Goal: Task Accomplishment & Management: Use online tool/utility

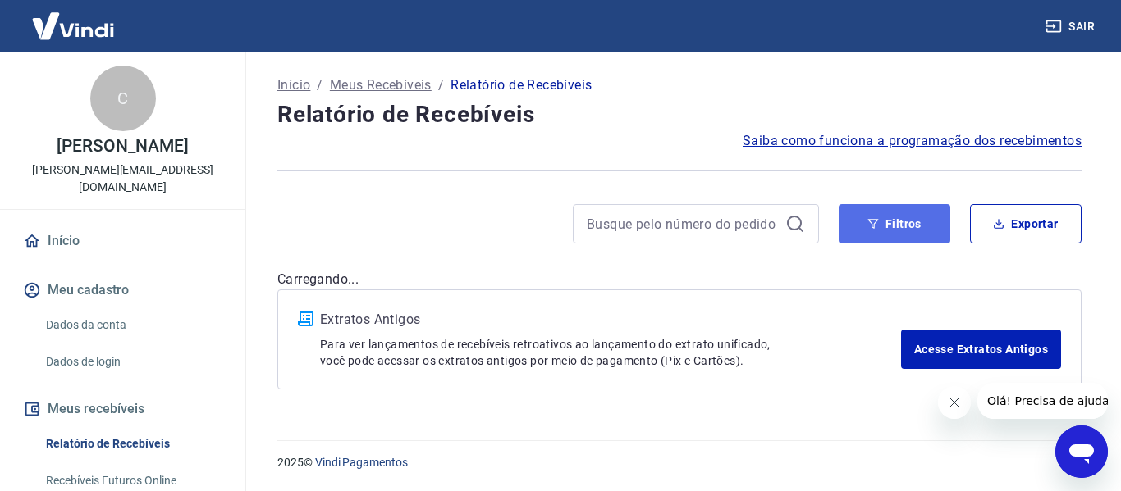
drag, startPoint x: 860, startPoint y: 212, endPoint x: 847, endPoint y: 212, distance: 13.2
click at [860, 212] on button "Filtros" at bounding box center [894, 223] width 112 height 39
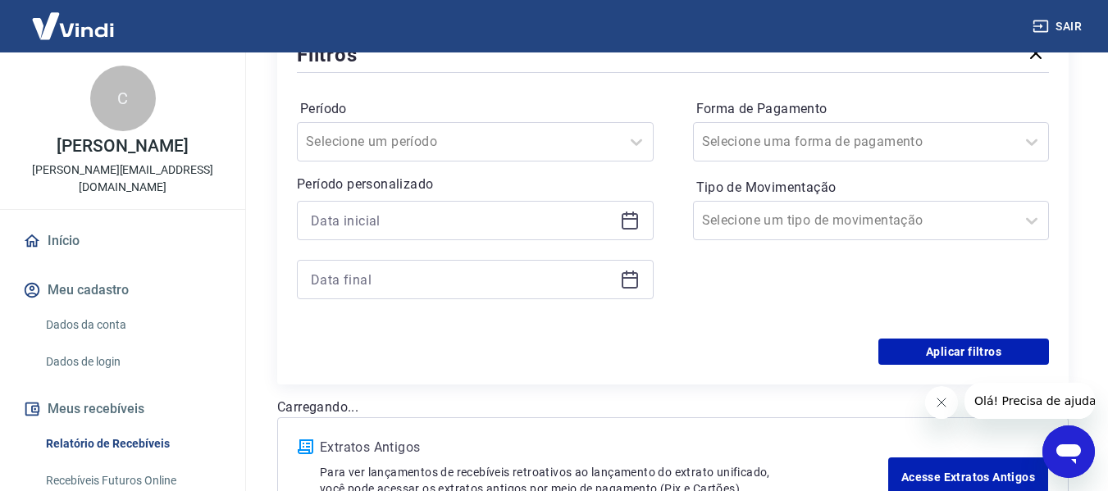
scroll to position [246, 0]
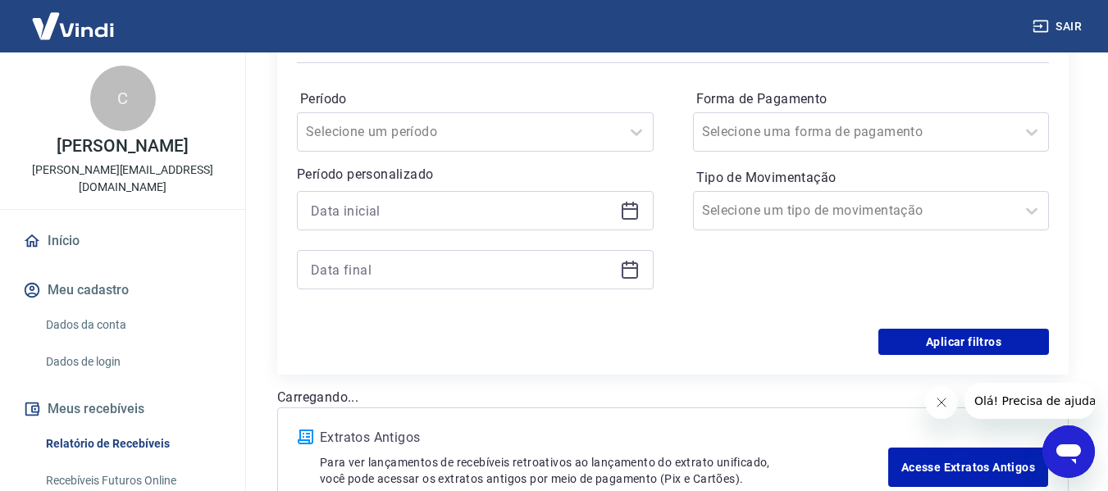
click at [636, 207] on icon at bounding box center [630, 211] width 20 height 20
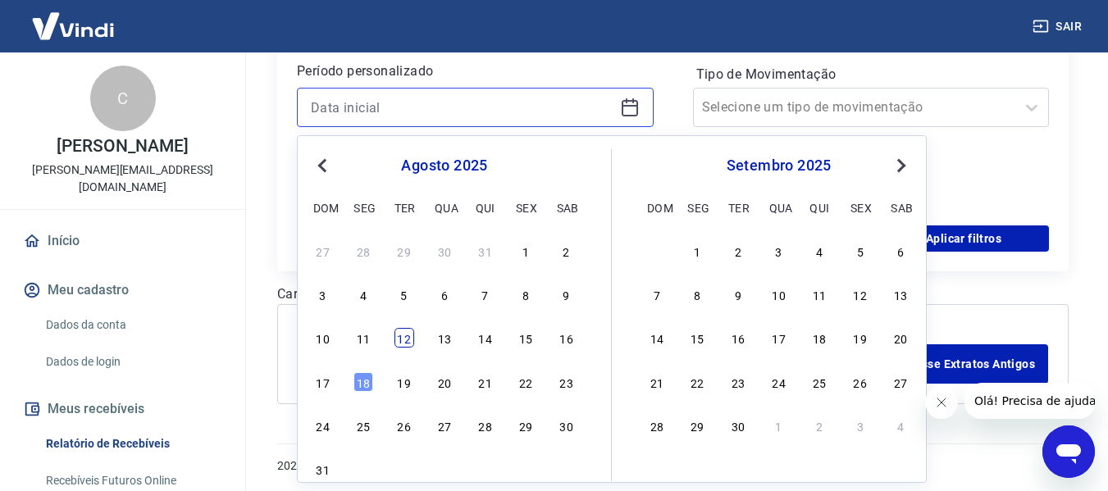
scroll to position [353, 0]
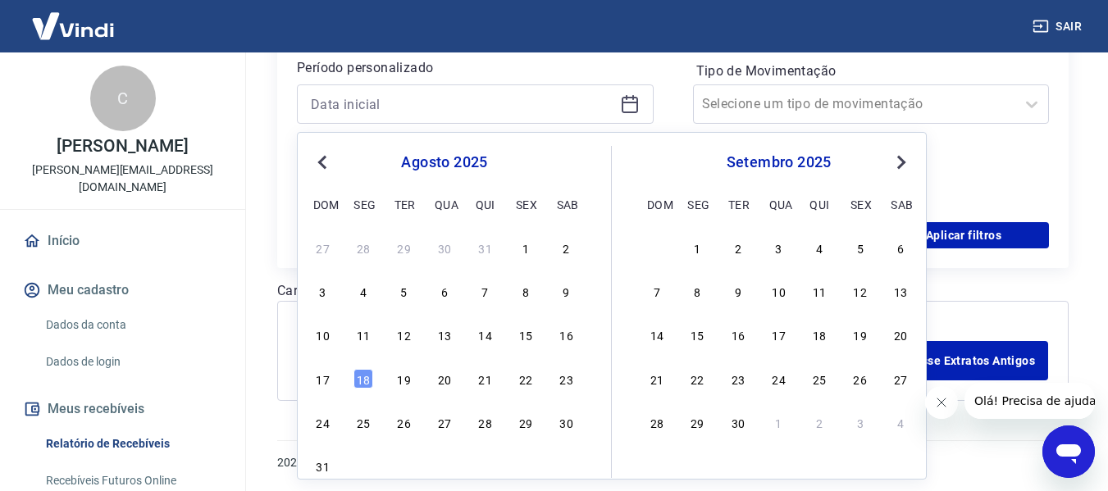
click at [523, 336] on div "15" at bounding box center [526, 335] width 20 height 20
type input "[DATE]"
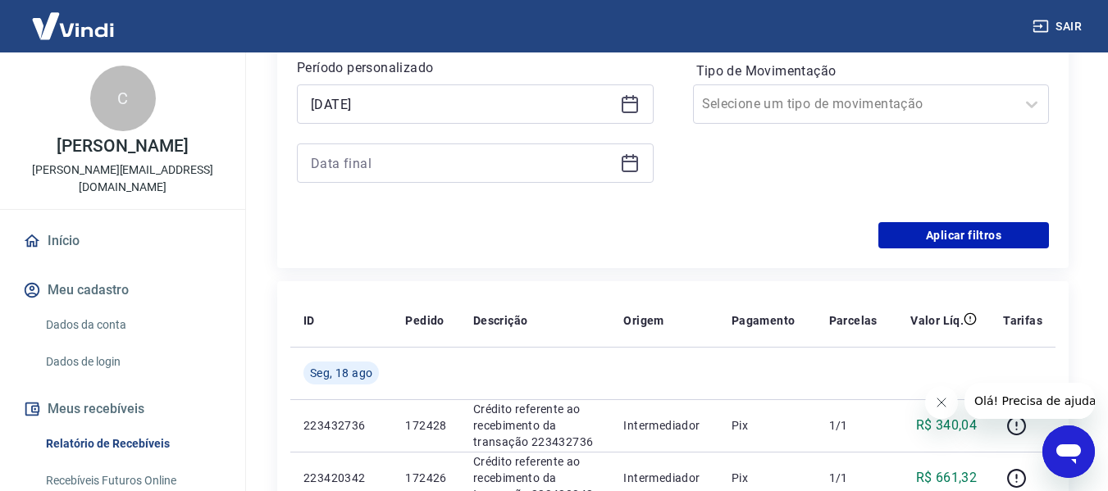
click at [623, 167] on icon at bounding box center [630, 163] width 20 height 20
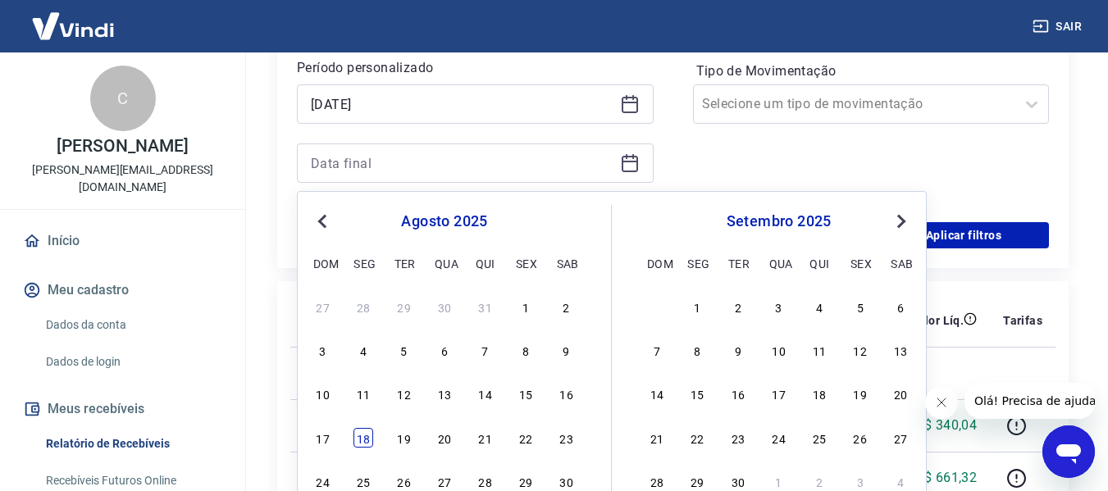
click at [368, 439] on div "18" at bounding box center [364, 438] width 20 height 20
type input "[DATE]"
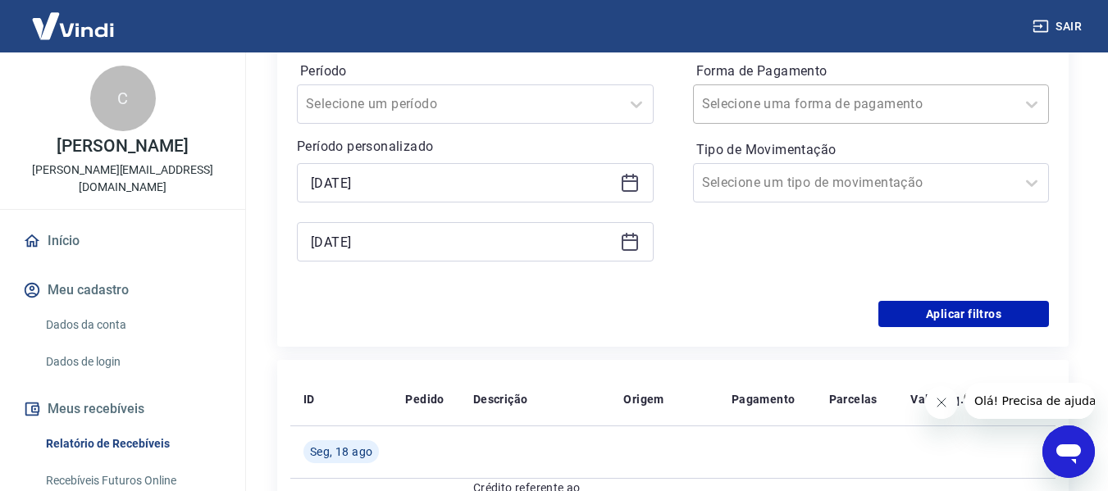
scroll to position [189, 0]
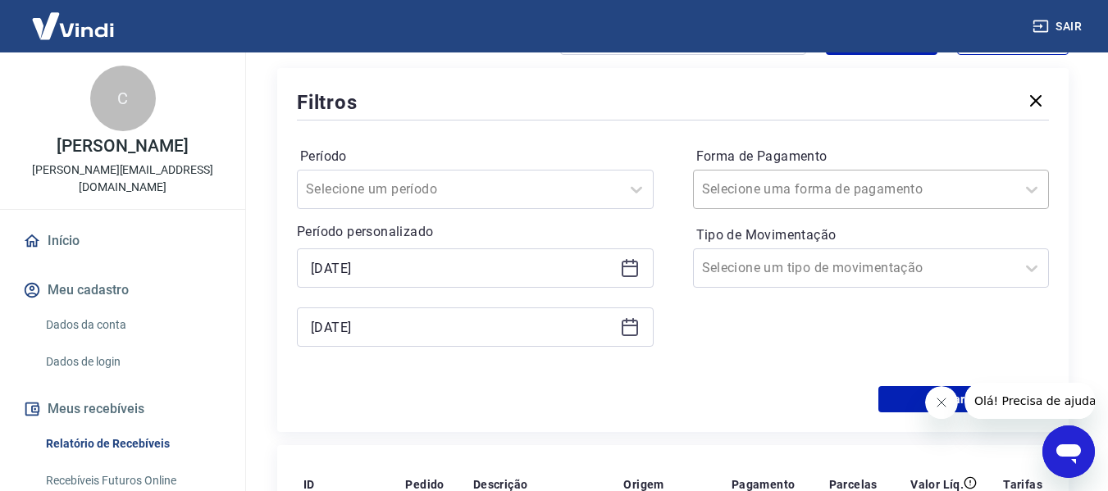
click at [883, 195] on div at bounding box center [855, 189] width 306 height 23
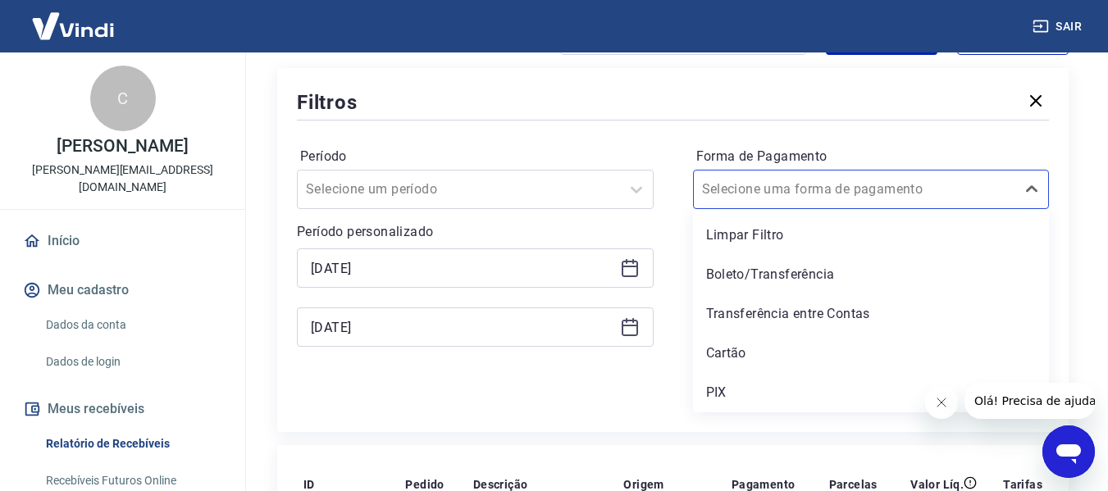
drag, startPoint x: 724, startPoint y: 392, endPoint x: 783, endPoint y: 221, distance: 180.6
click at [726, 392] on div "PIX" at bounding box center [871, 393] width 357 height 33
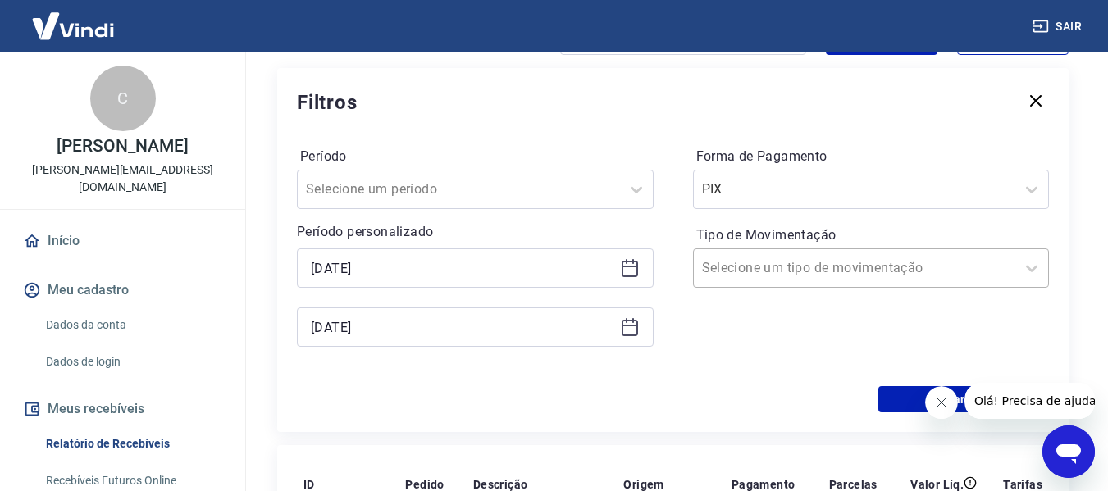
click at [759, 262] on input "Tipo de Movimentação" at bounding box center [785, 268] width 166 height 20
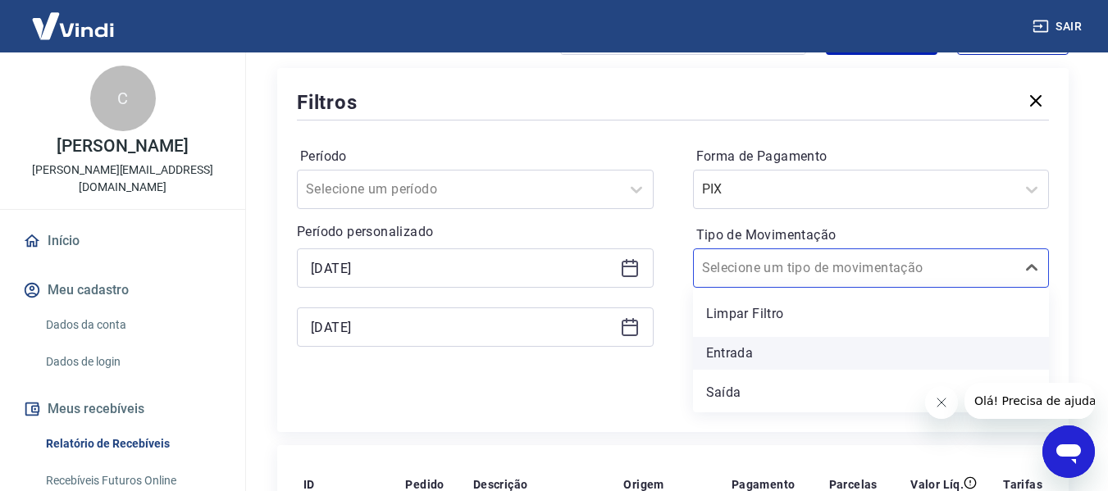
click at [743, 349] on div "Entrada" at bounding box center [871, 353] width 357 height 33
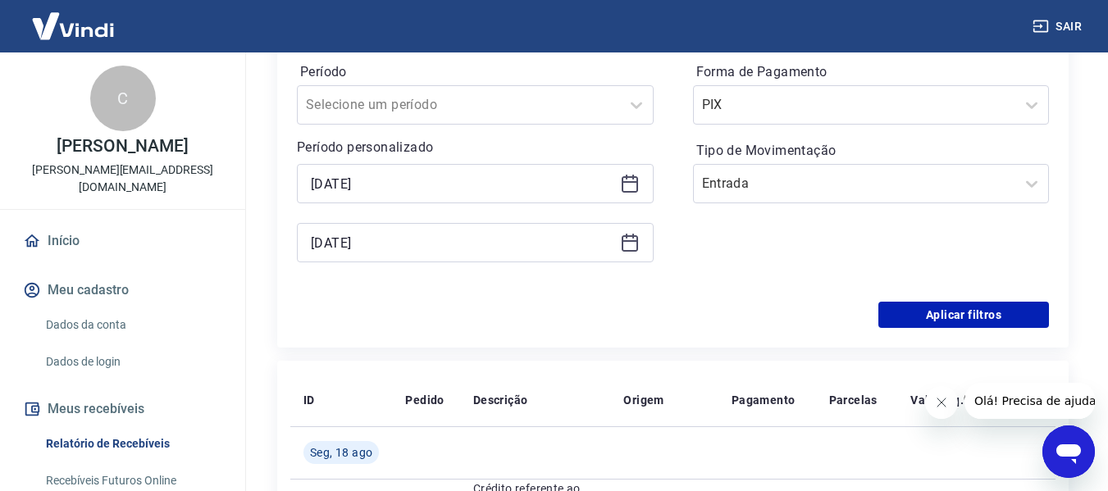
scroll to position [353, 0]
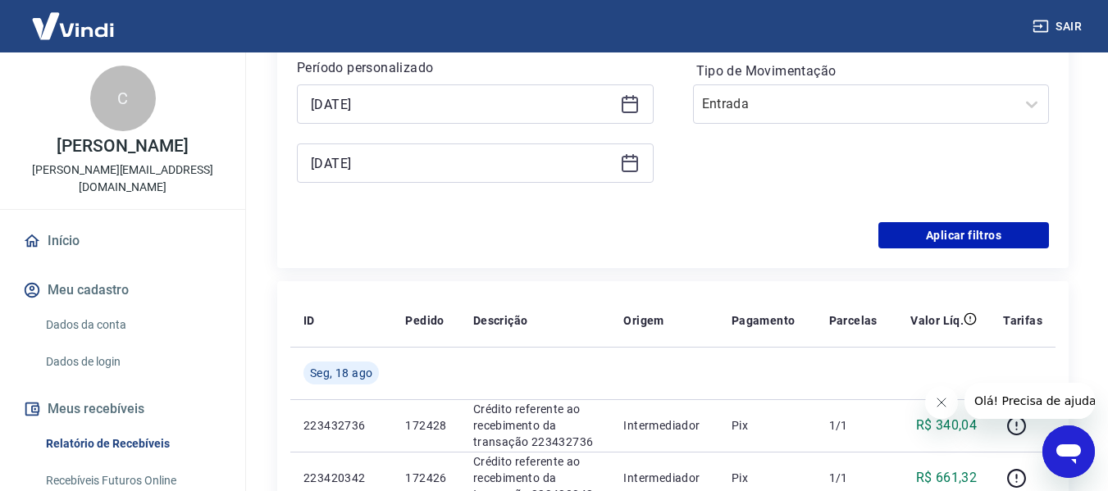
click at [944, 217] on div "Período Selecione um período Período personalizado Selected date: [DATE] [DATE]…" at bounding box center [673, 91] width 752 height 262
click at [940, 243] on button "Aplicar filtros" at bounding box center [964, 235] width 171 height 26
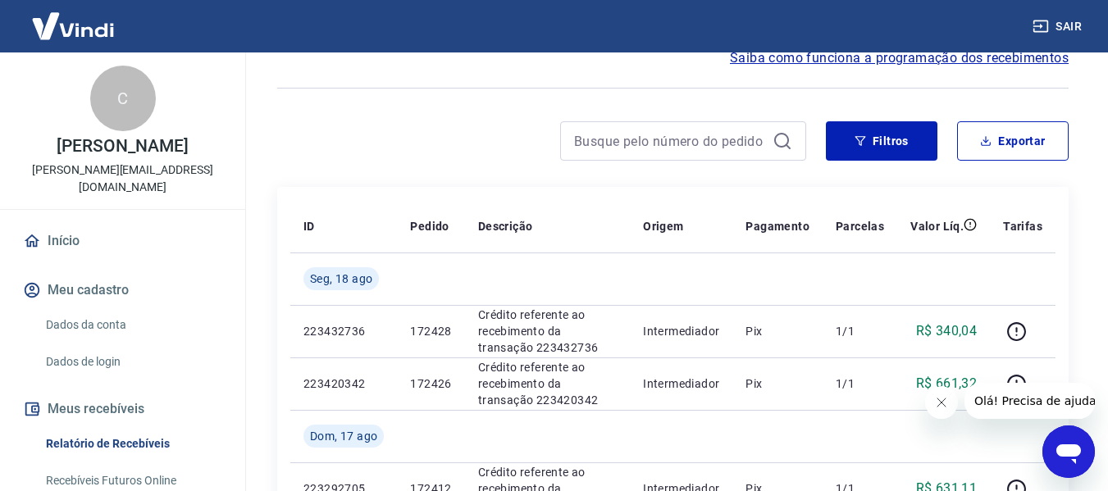
scroll to position [82, 0]
click at [1025, 143] on button "Exportar" at bounding box center [1013, 141] width 112 height 39
type input "[DATE]"
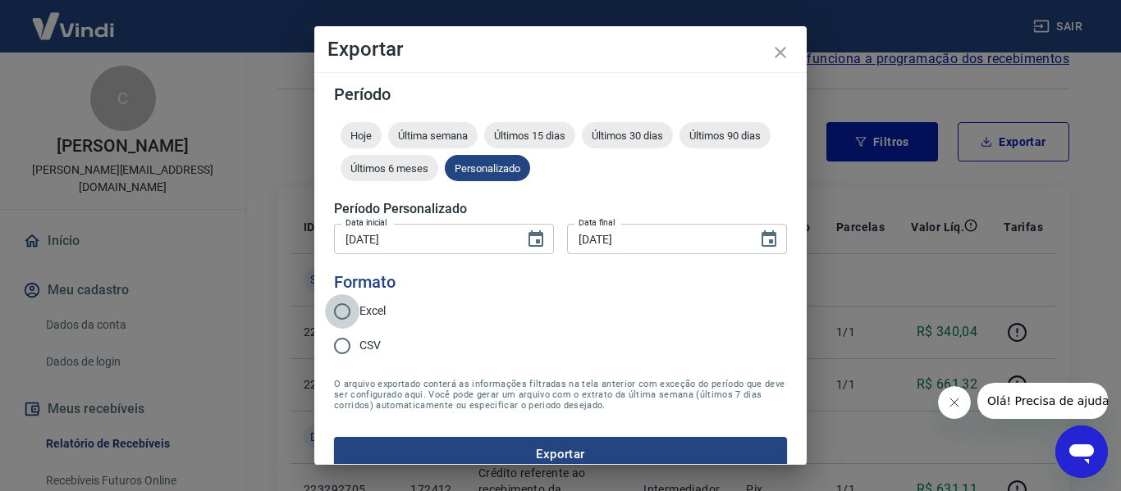
drag, startPoint x: 340, startPoint y: 306, endPoint x: 381, endPoint y: 335, distance: 49.4
click at [341, 306] on input "Excel" at bounding box center [342, 311] width 34 height 34
radio input "true"
click at [451, 438] on button "Exportar" at bounding box center [560, 454] width 453 height 34
